Goal: Transaction & Acquisition: Purchase product/service

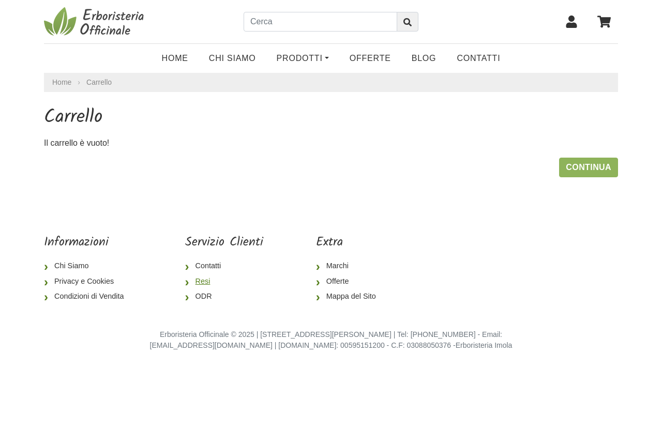
click at [202, 282] on link "Resi" at bounding box center [224, 282] width 78 height 16
click at [410, 19] on icon "submit" at bounding box center [407, 22] width 8 height 8
click at [359, 122] on h1 "Carrello" at bounding box center [331, 118] width 574 height 22
click at [178, 54] on link "Home" at bounding box center [175, 58] width 47 height 21
